Goal: Task Accomplishment & Management: Use online tool/utility

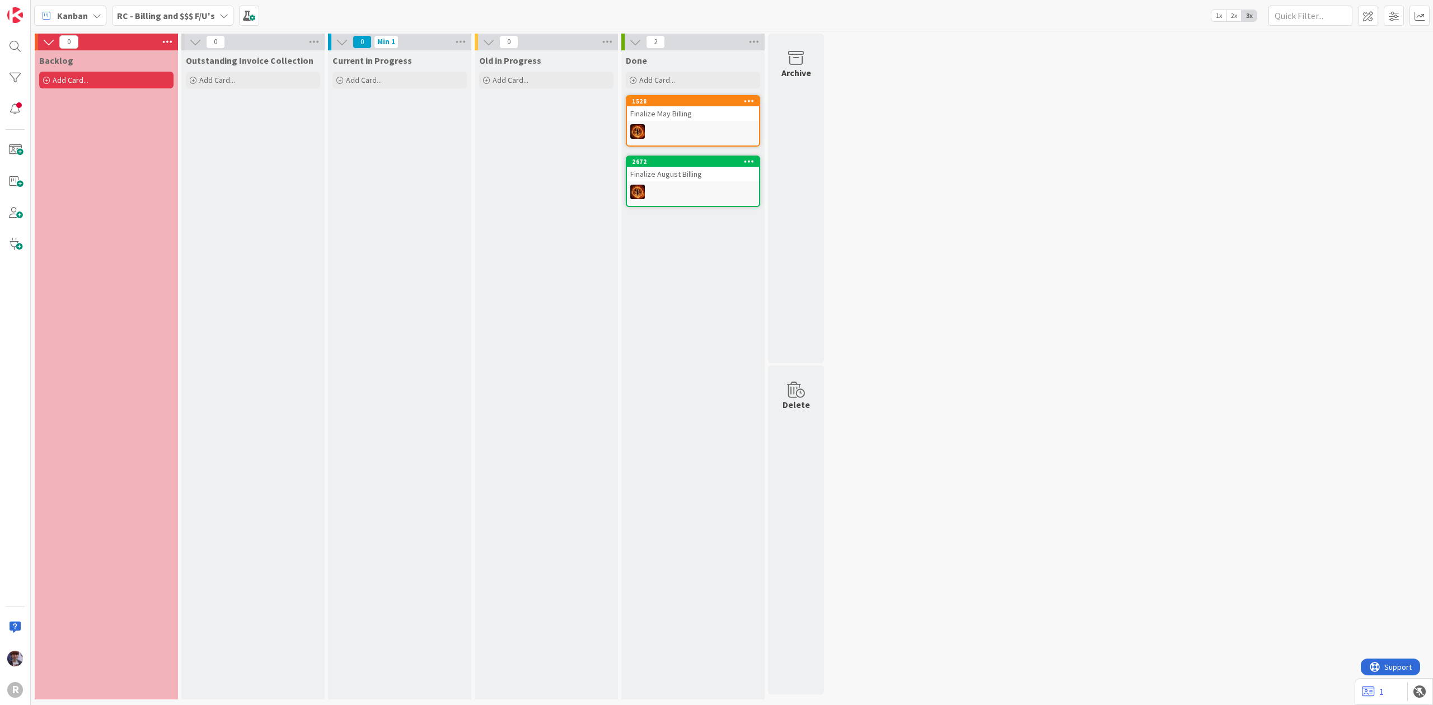
click at [204, 18] on b "RC - Billing and $$$ F/U's" at bounding box center [166, 15] width 98 height 11
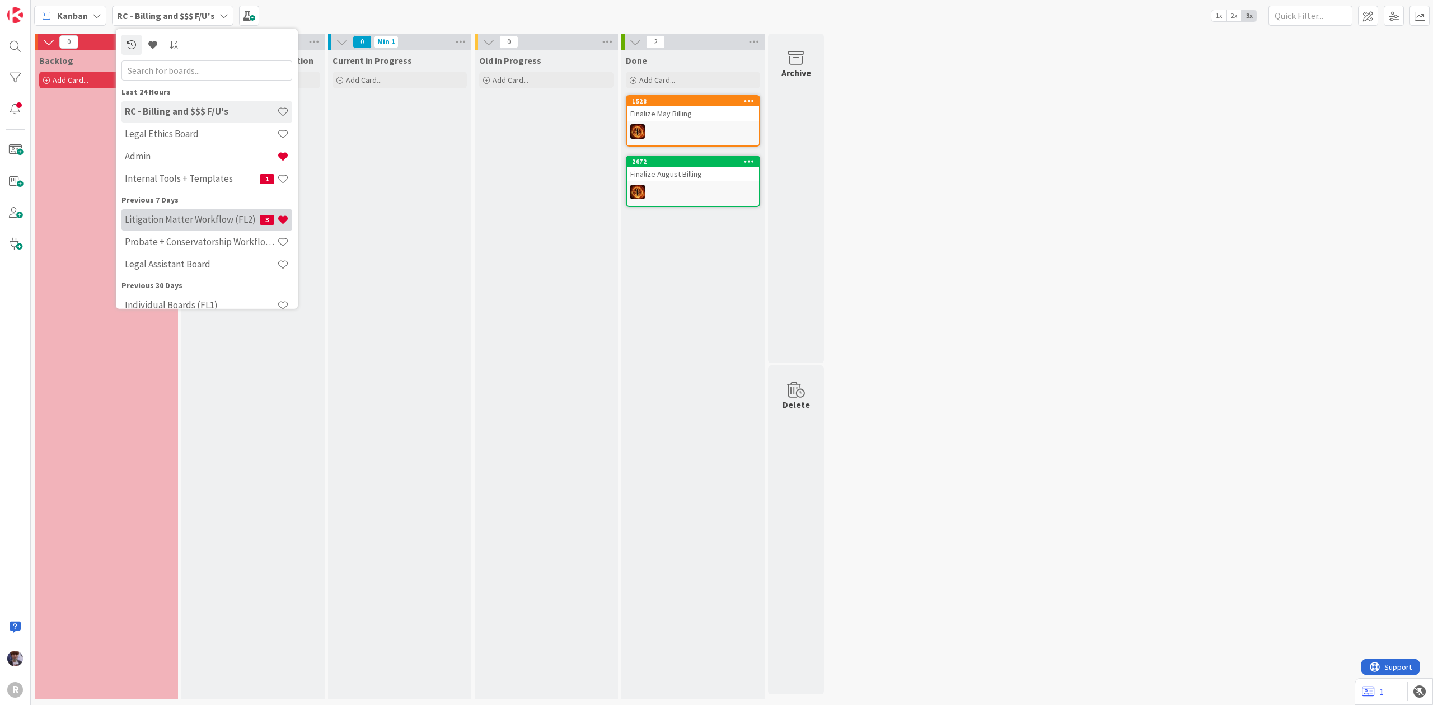
click at [191, 214] on h4 "Litigation Matter Workflow (FL2)" at bounding box center [192, 219] width 135 height 11
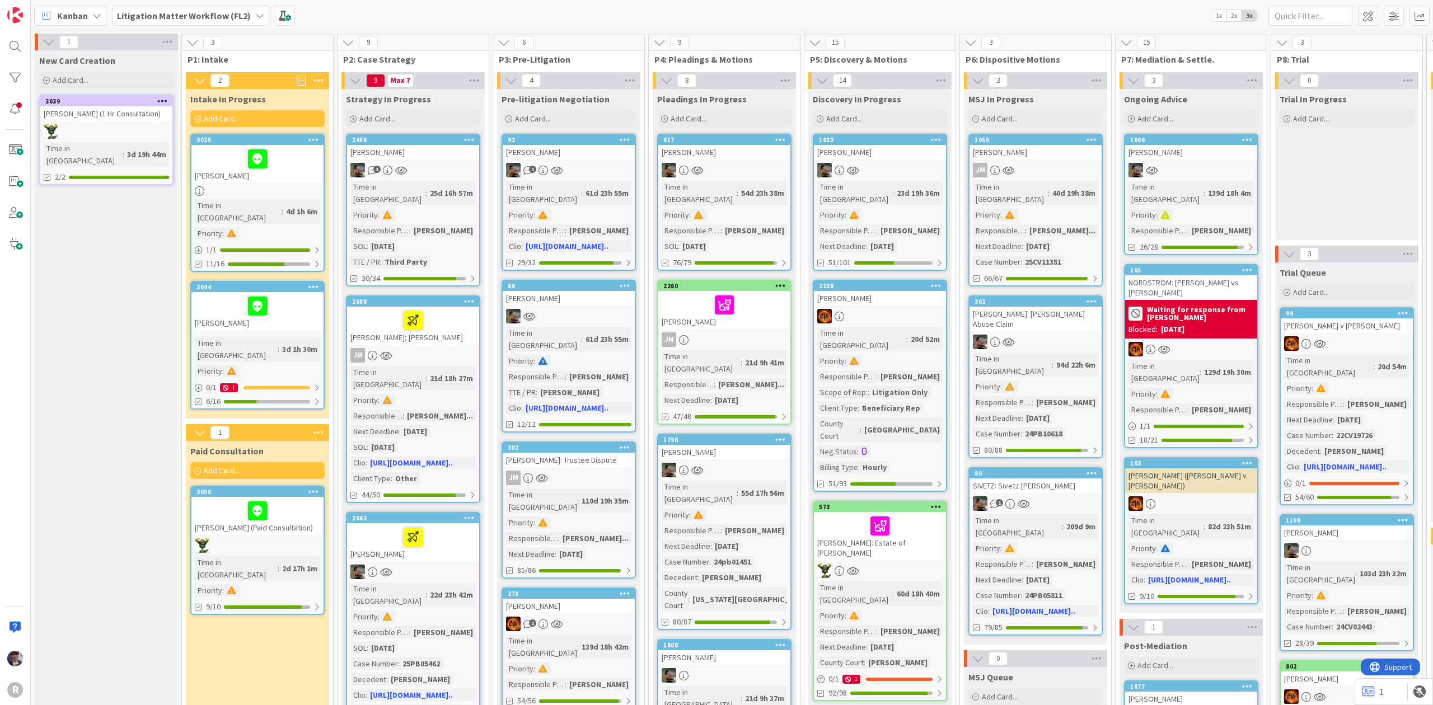
click at [211, 307] on div "[PERSON_NAME]" at bounding box center [257, 311] width 132 height 38
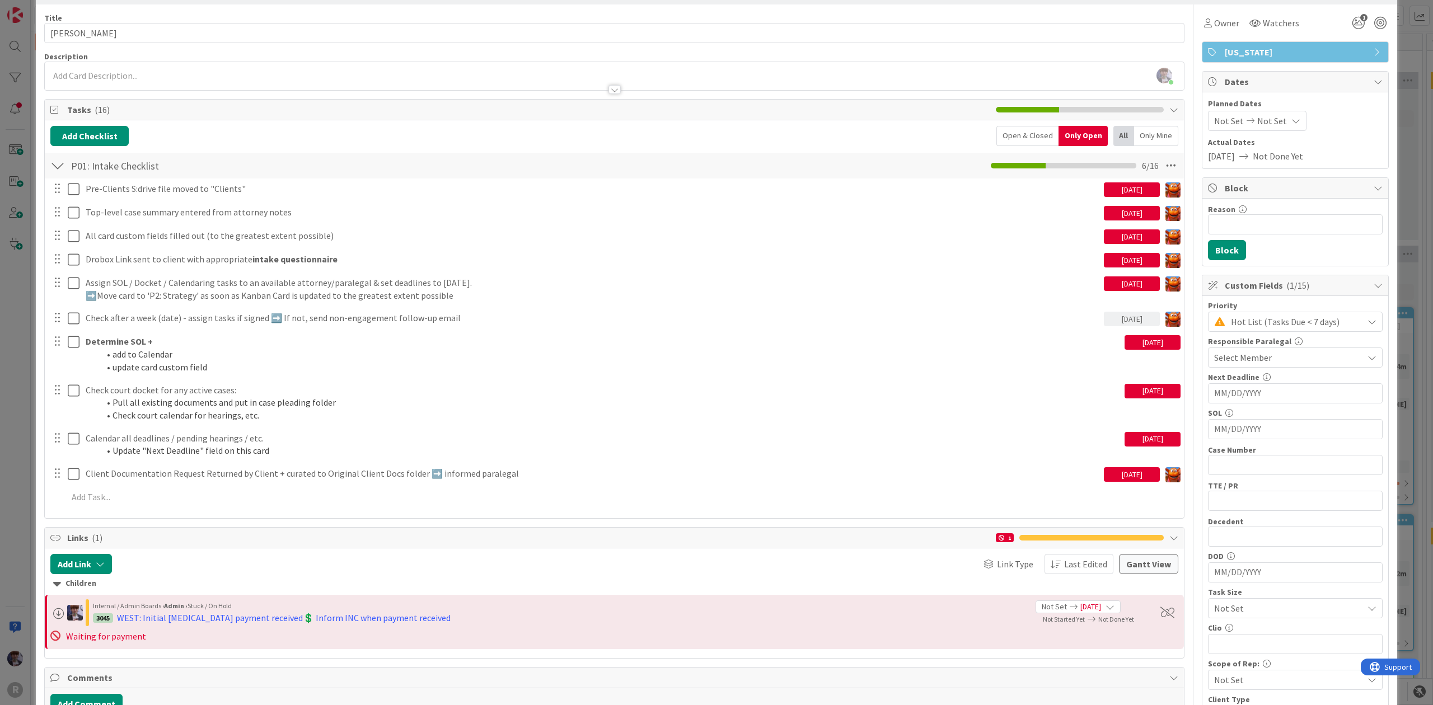
scroll to position [74, 0]
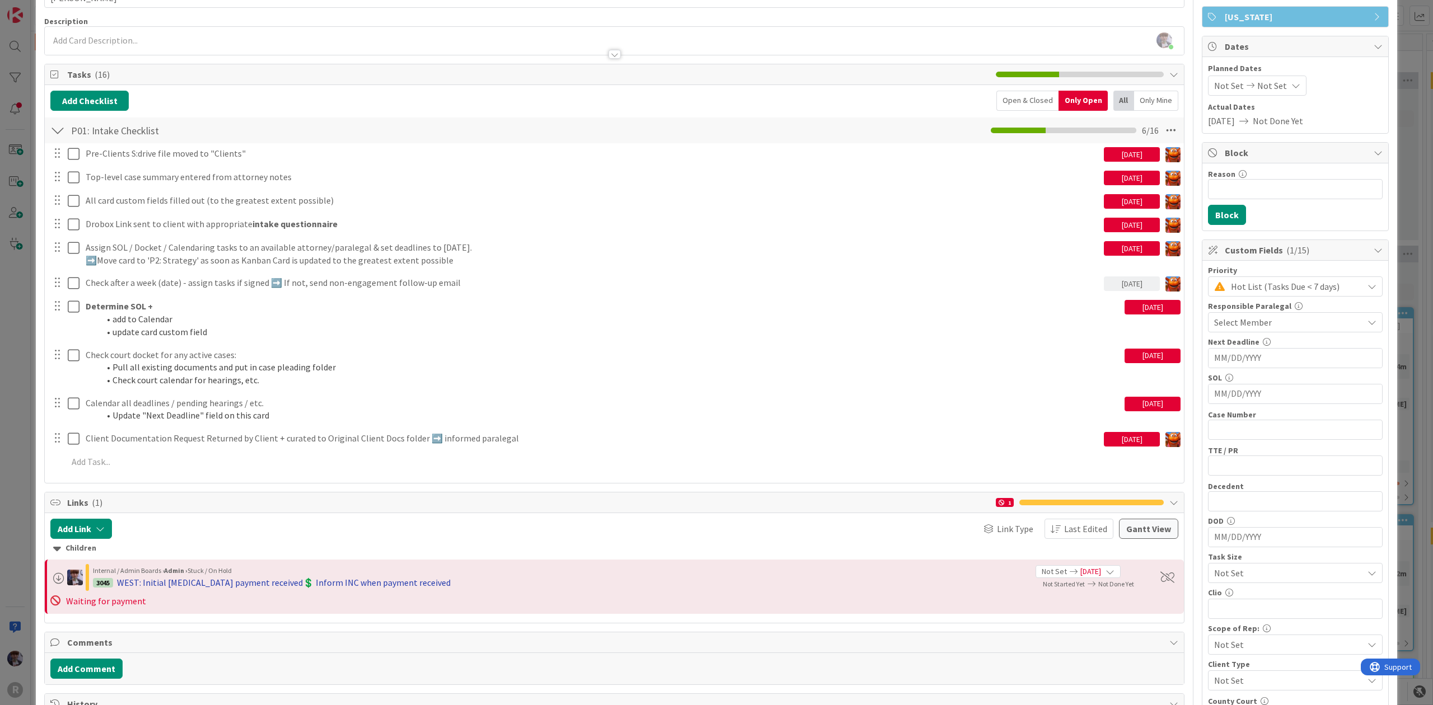
click at [198, 578] on div "WEST: Initial [MEDICAL_DATA] payment received💲 Inform INC when payment received" at bounding box center [284, 582] width 334 height 13
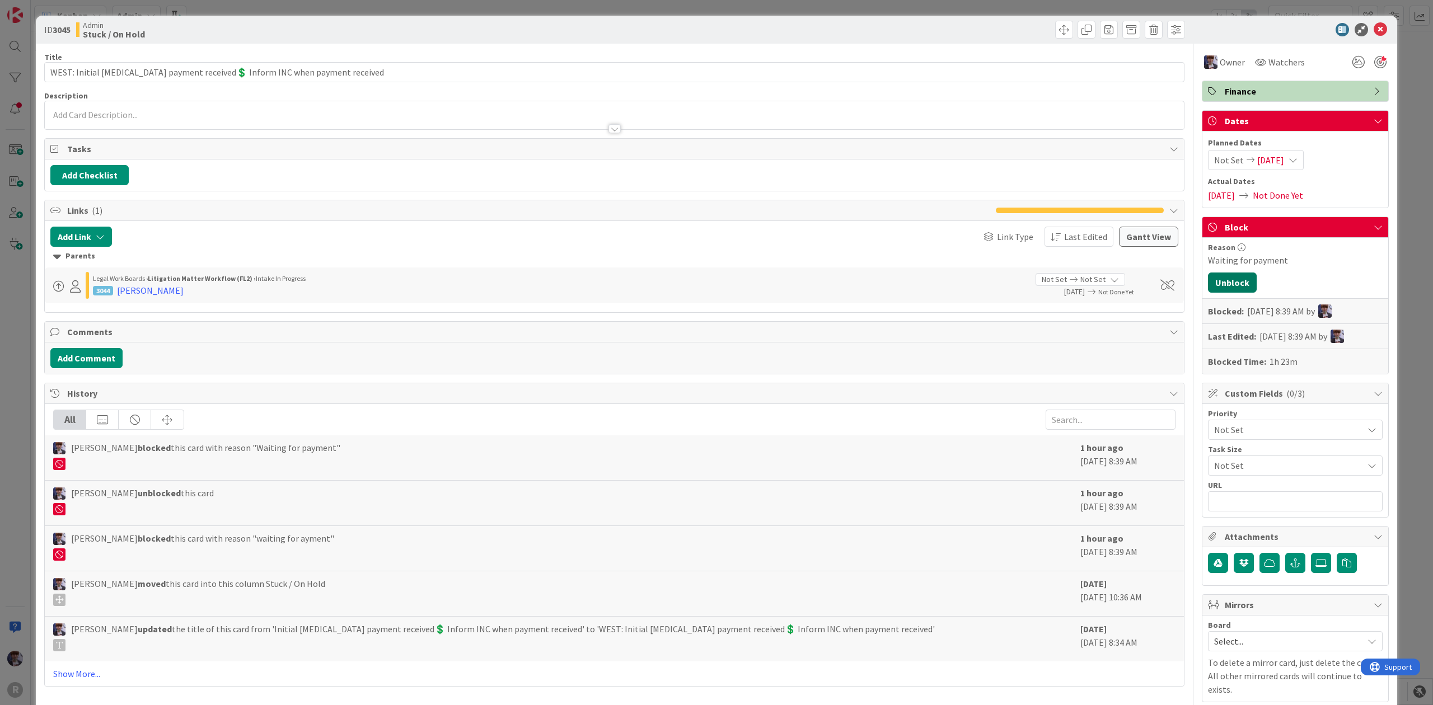
click at [1208, 279] on button "Unblock" at bounding box center [1232, 283] width 49 height 20
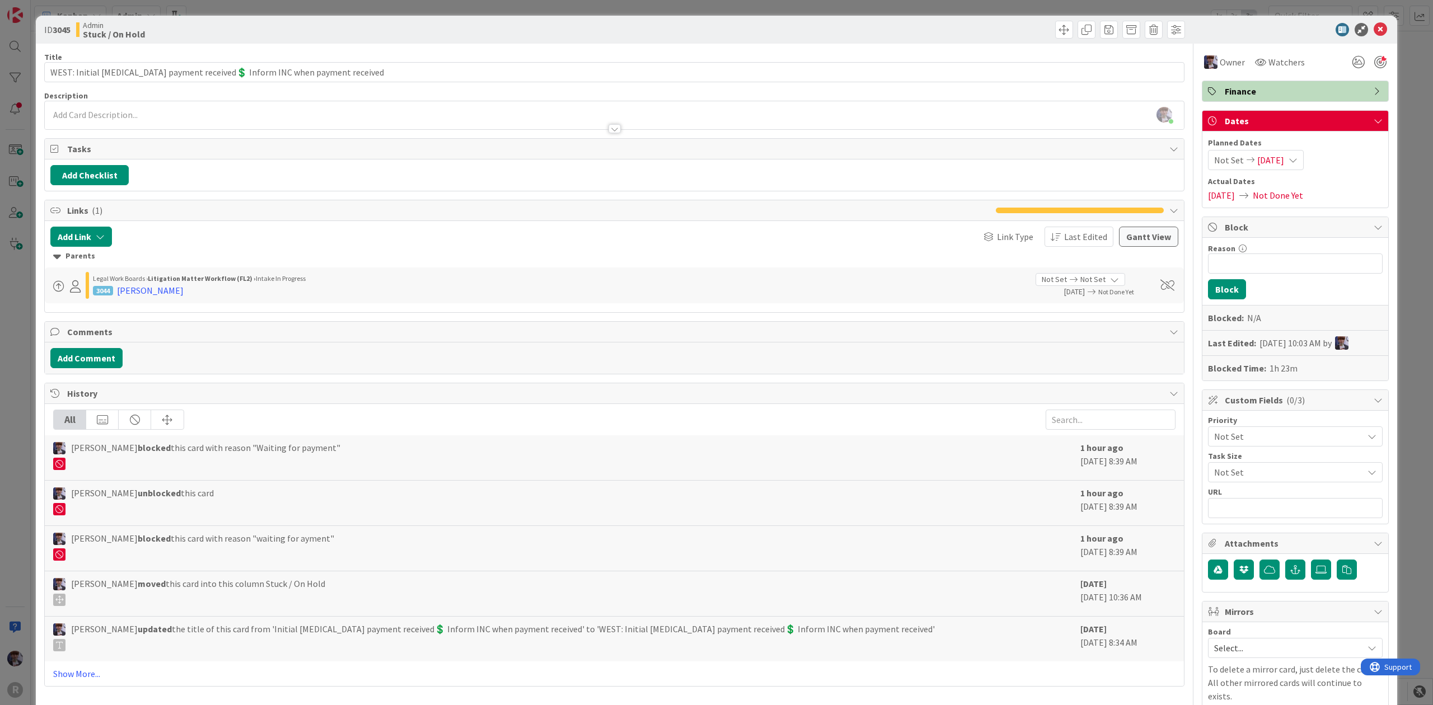
click at [1406, 148] on div "ID 3045 Admin Stuck / On Hold Title 74 / 128 WEST: Initial [MEDICAL_DATA] payme…" at bounding box center [716, 352] width 1433 height 705
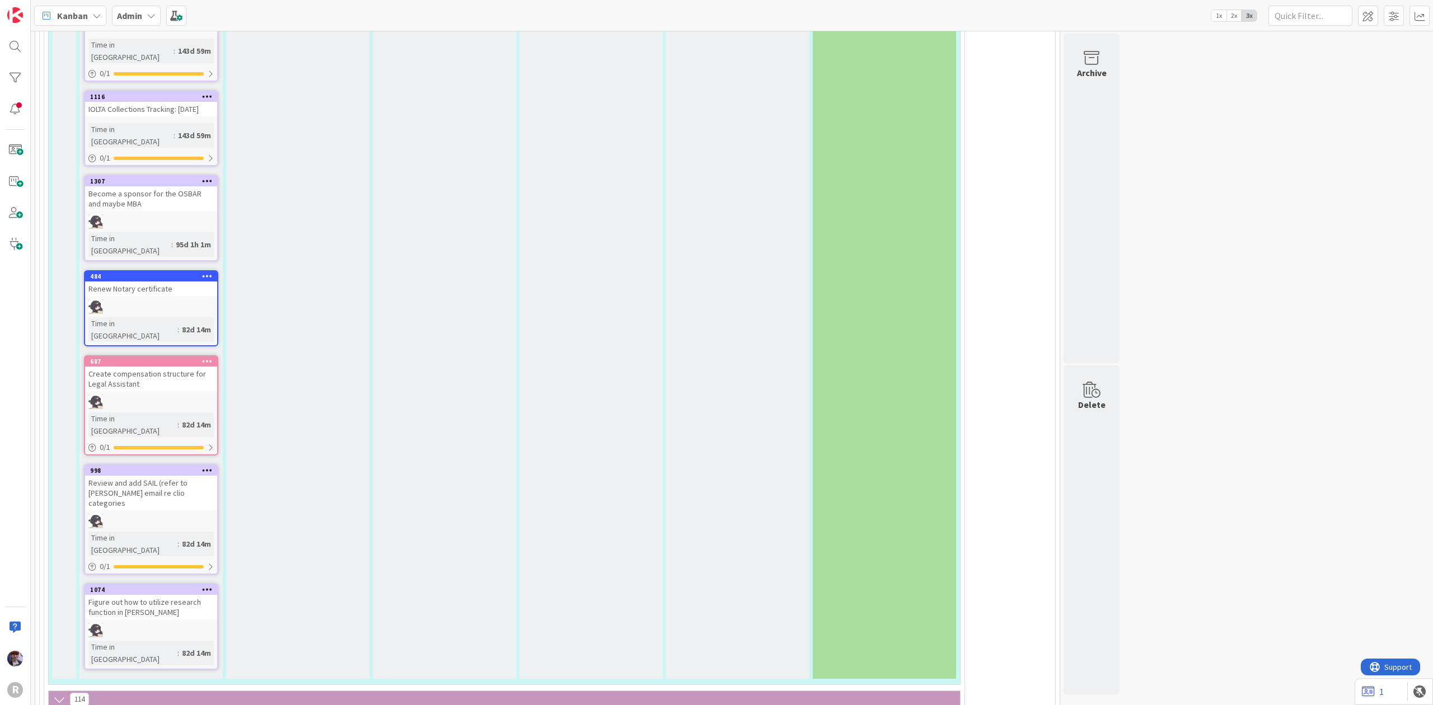
scroll to position [2612, 0]
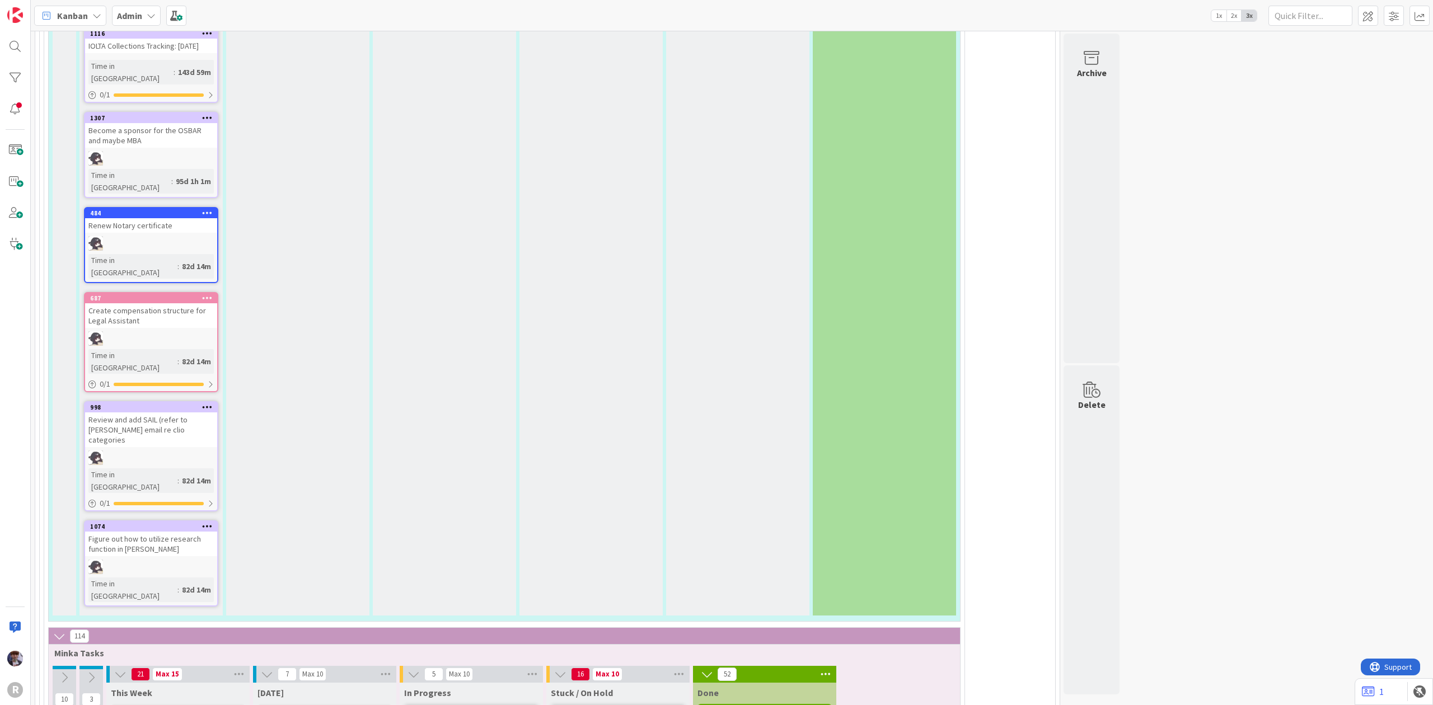
click at [818, 666] on div "52" at bounding box center [764, 674] width 143 height 17
click at [819, 666] on icon at bounding box center [826, 674] width 15 height 17
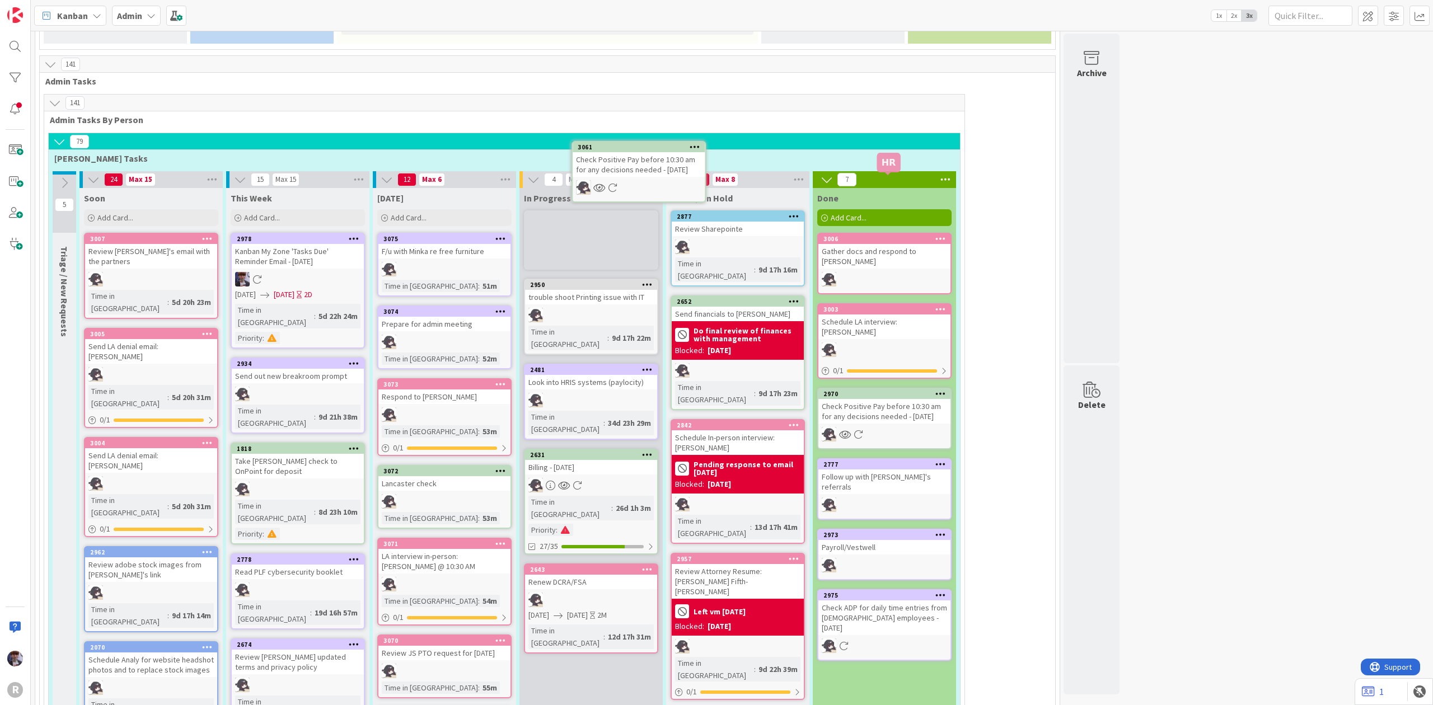
scroll to position [646, 0]
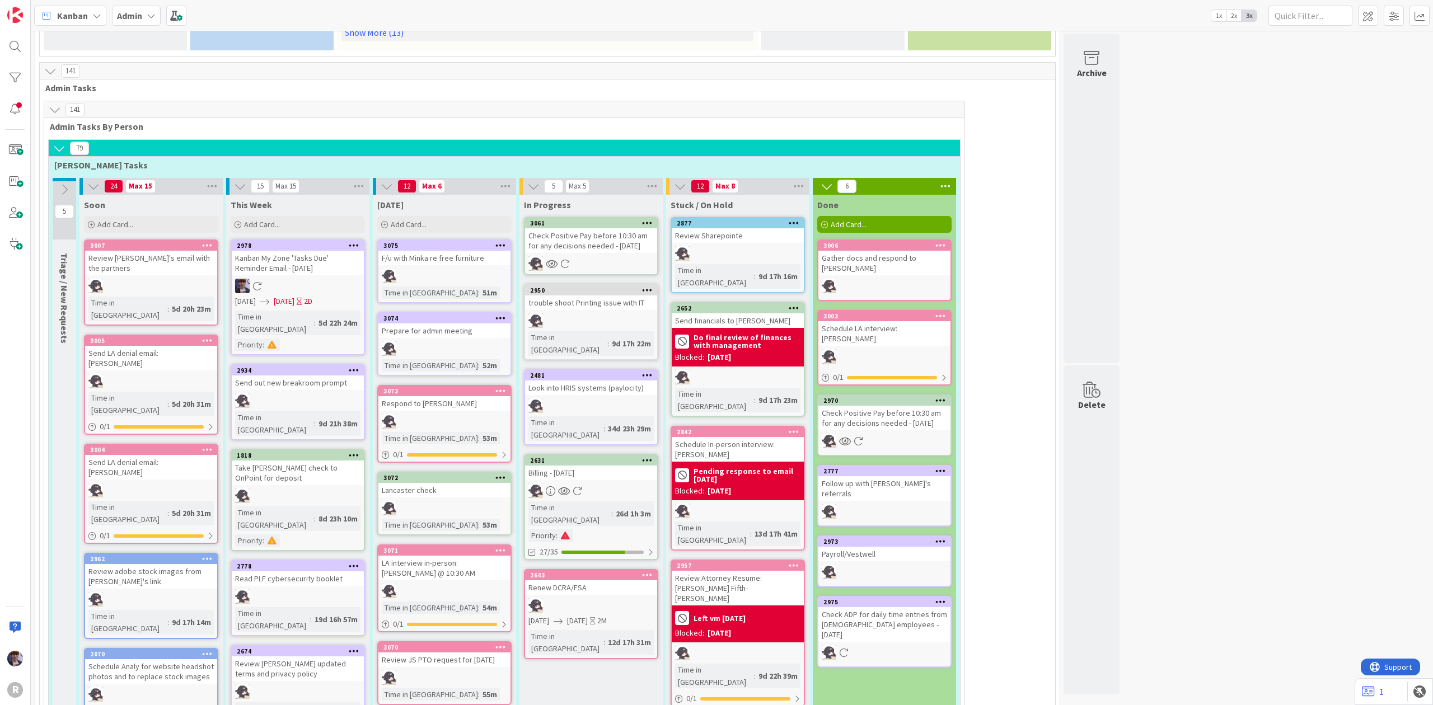
click at [943, 178] on icon at bounding box center [945, 186] width 15 height 17
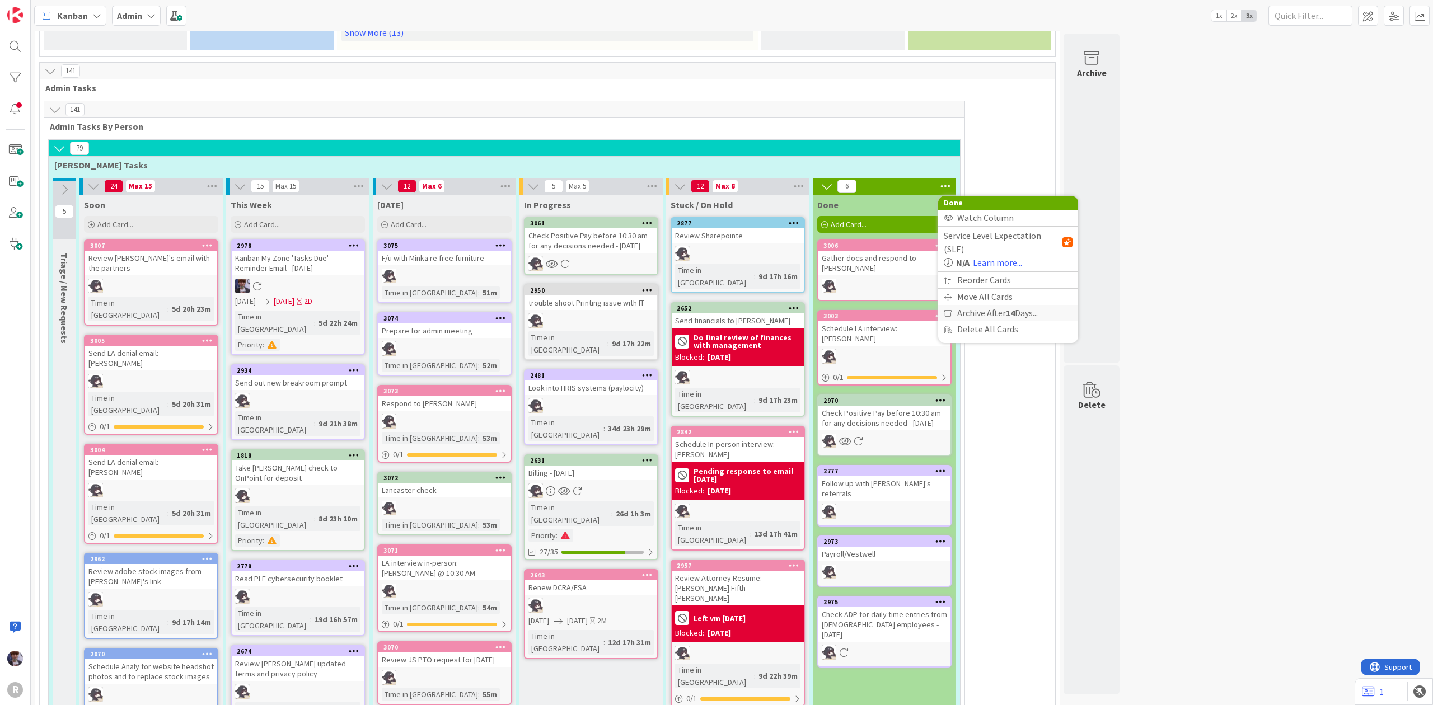
click at [969, 305] on span "Archive After 14 Days..." at bounding box center [997, 313] width 81 height 16
click at [972, 328] on span "Archive Now" at bounding box center [990, 336] width 50 height 17
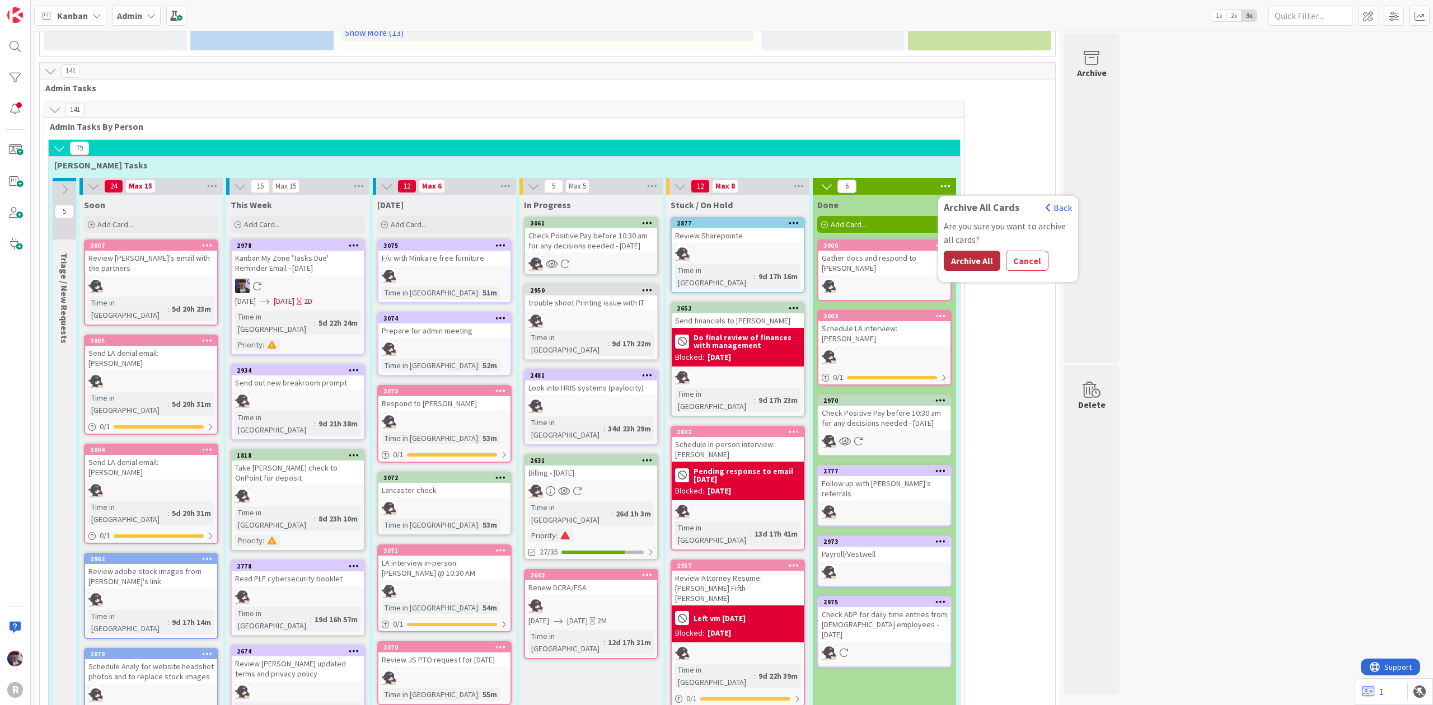
click at [960, 251] on button "Archive All" at bounding box center [972, 261] width 57 height 20
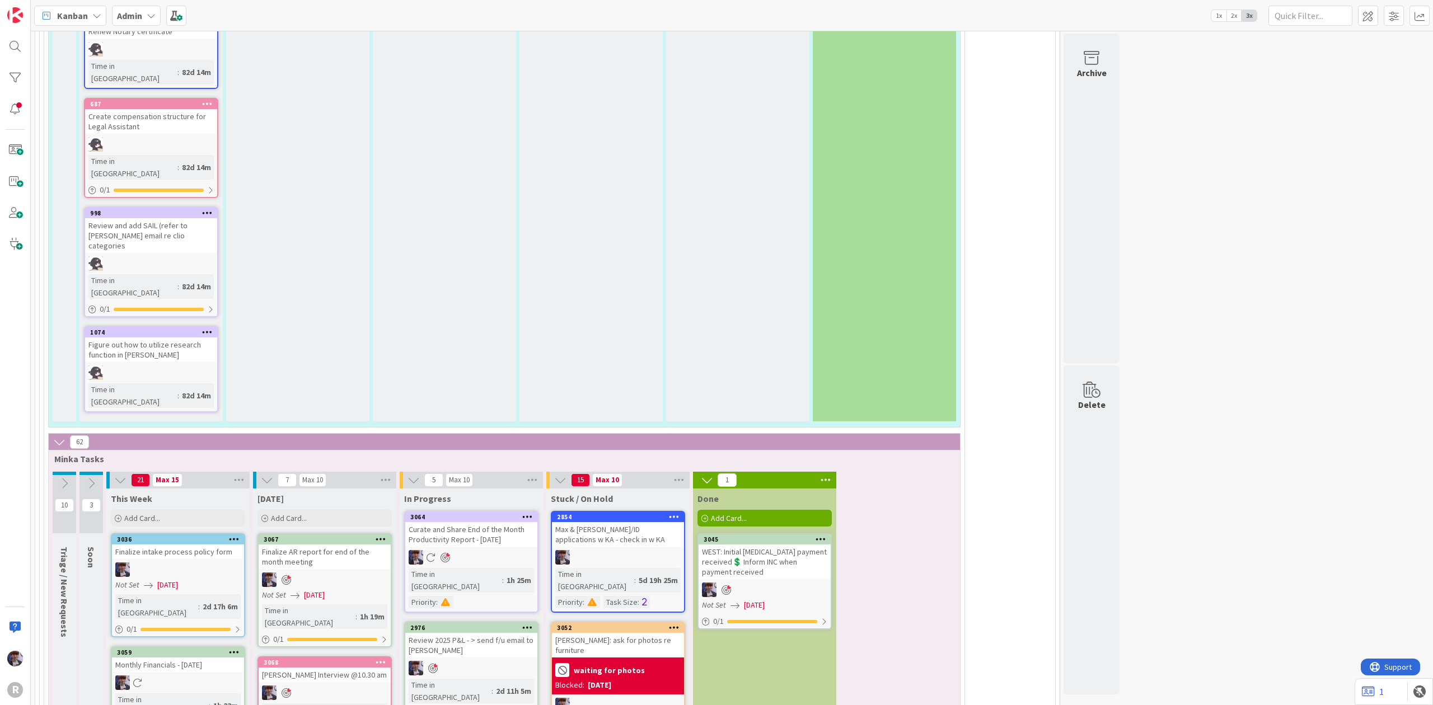
scroll to position [2805, 0]
